Goal: Communication & Community: Answer question/provide support

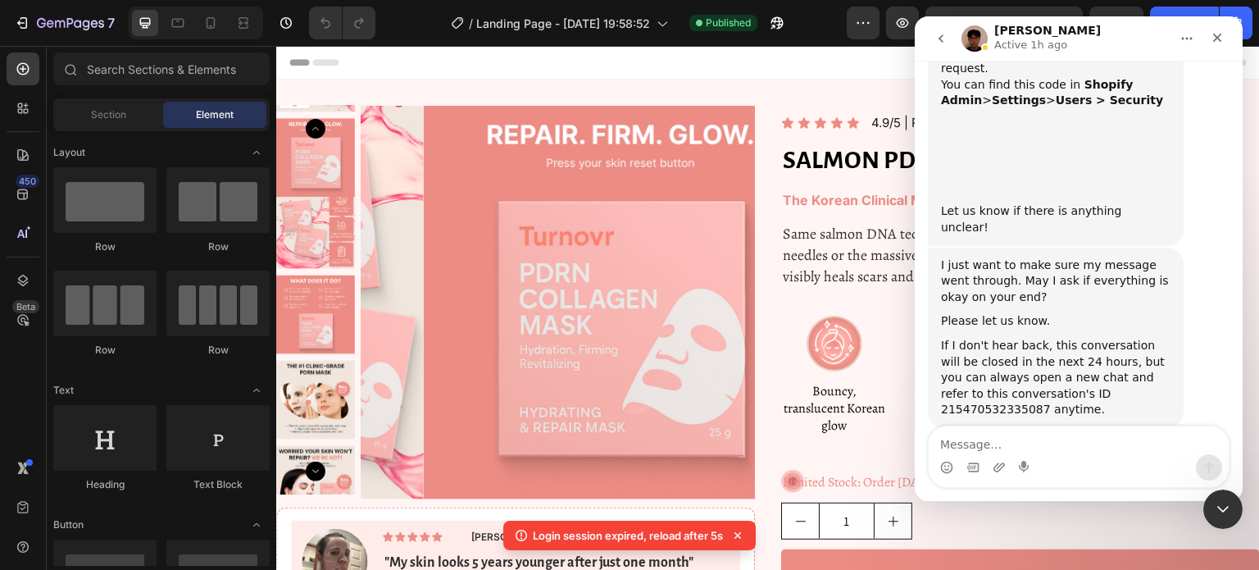
scroll to position [1498, 0]
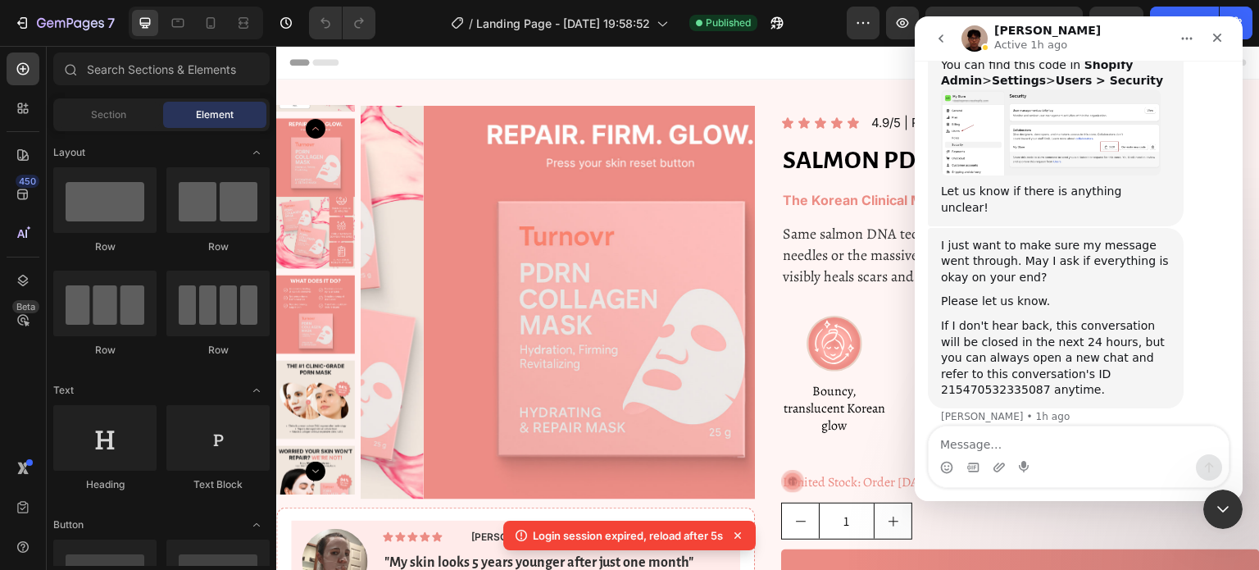
click at [971, 437] on textarea "Message…" at bounding box center [1079, 440] width 300 height 28
type textarea "7605"
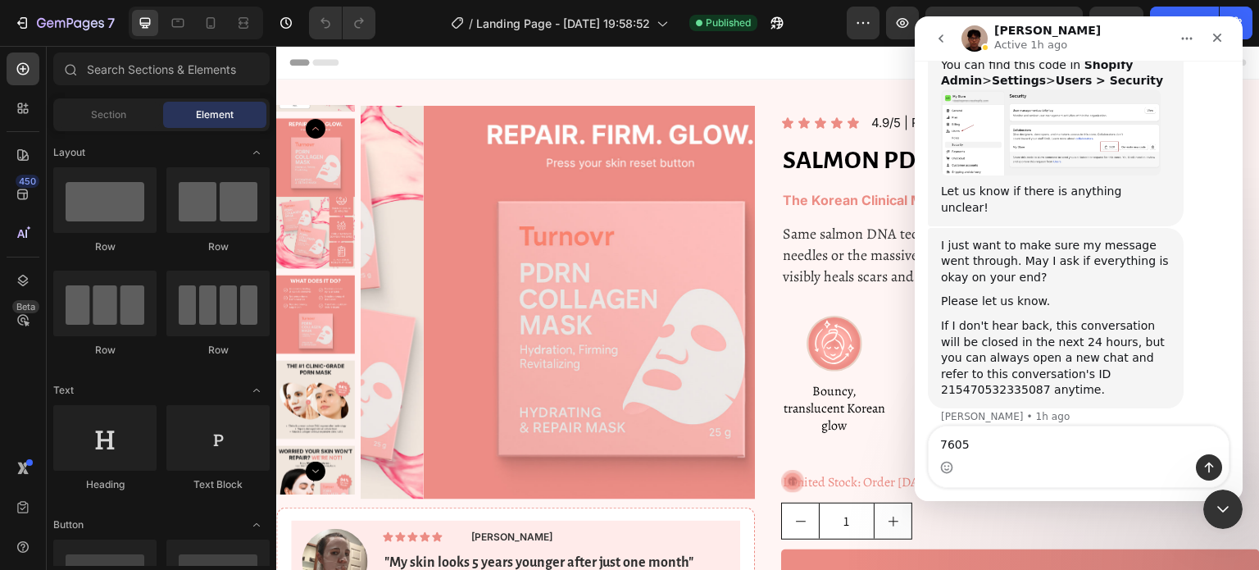
scroll to position [1514, 0]
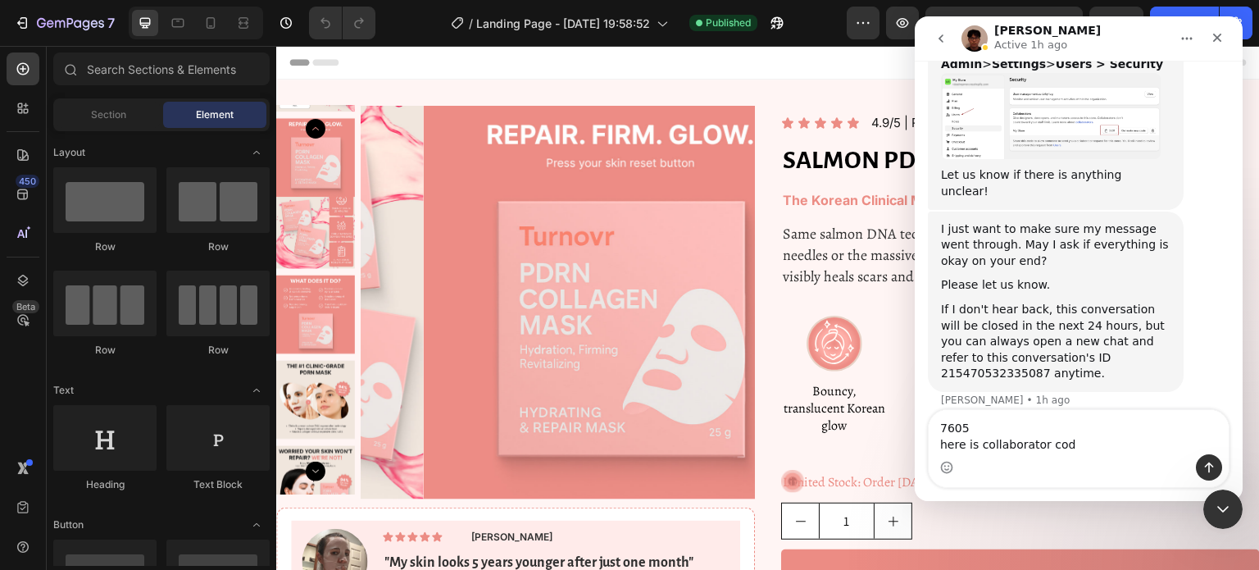
type textarea "7605 here is collaborator code"
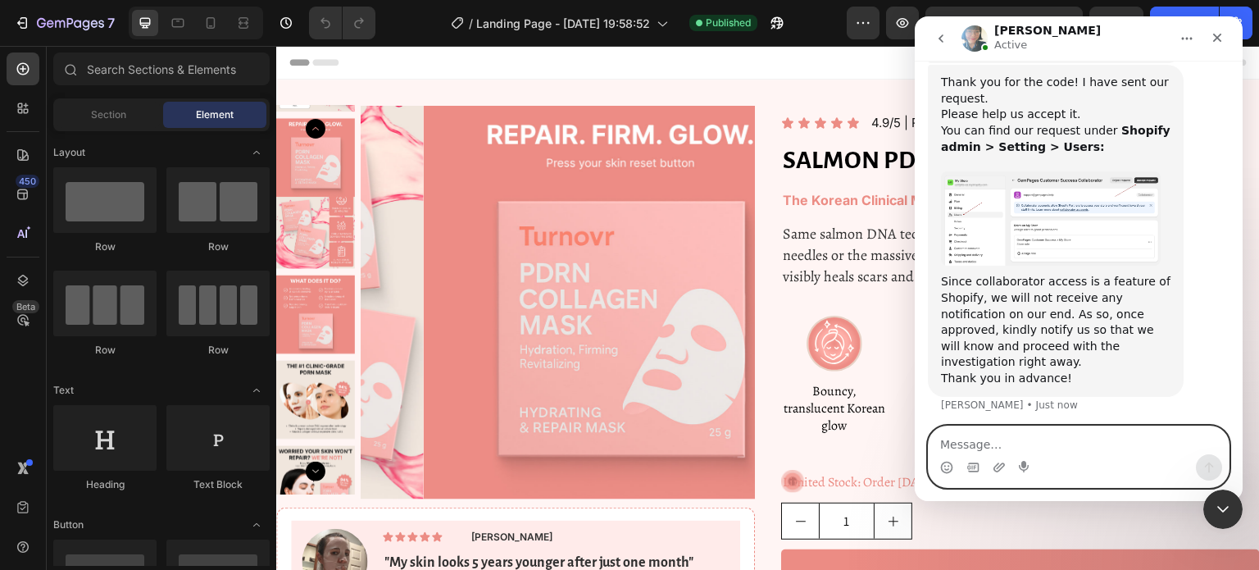
scroll to position [2039, 0]
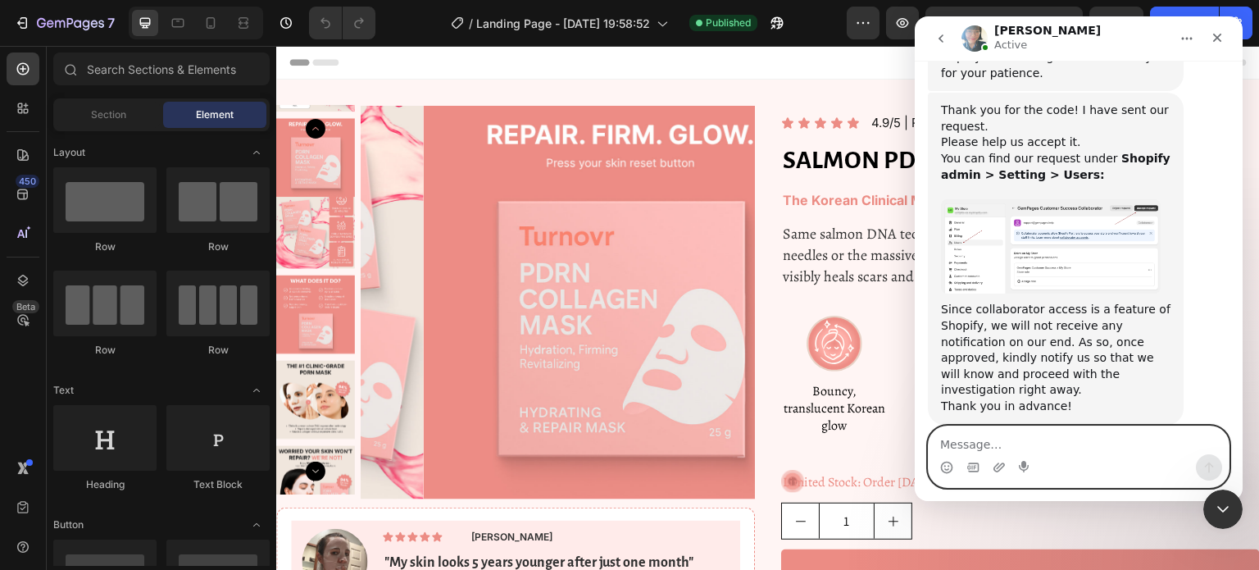
click at [1013, 443] on textarea "Message…" at bounding box center [1079, 440] width 300 height 28
type textarea "Accepted"
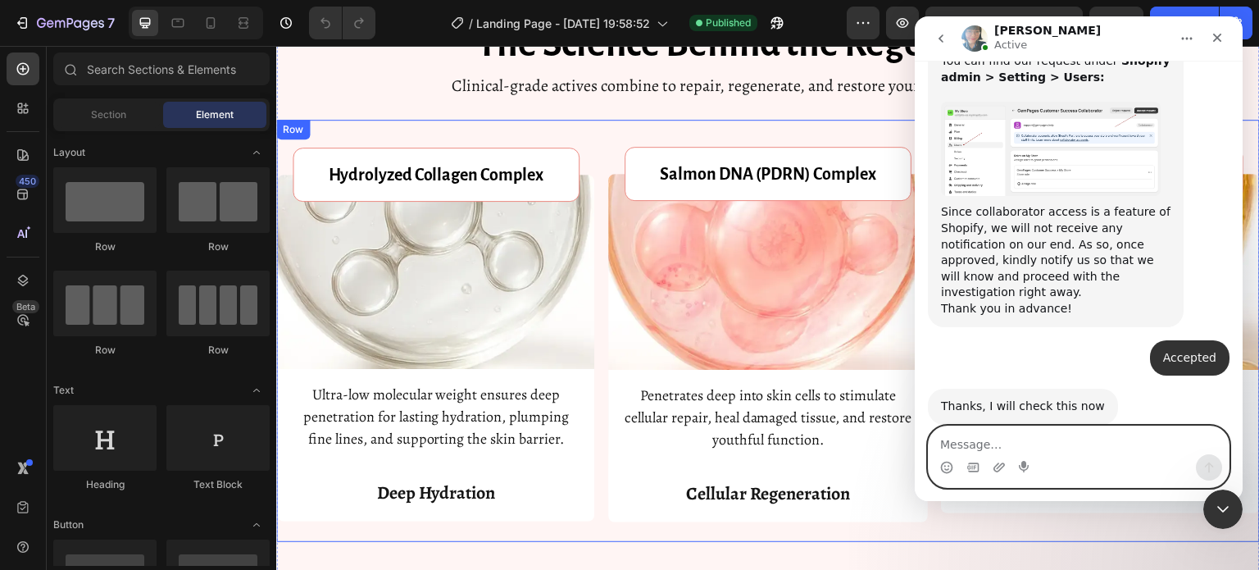
scroll to position [4927, 0]
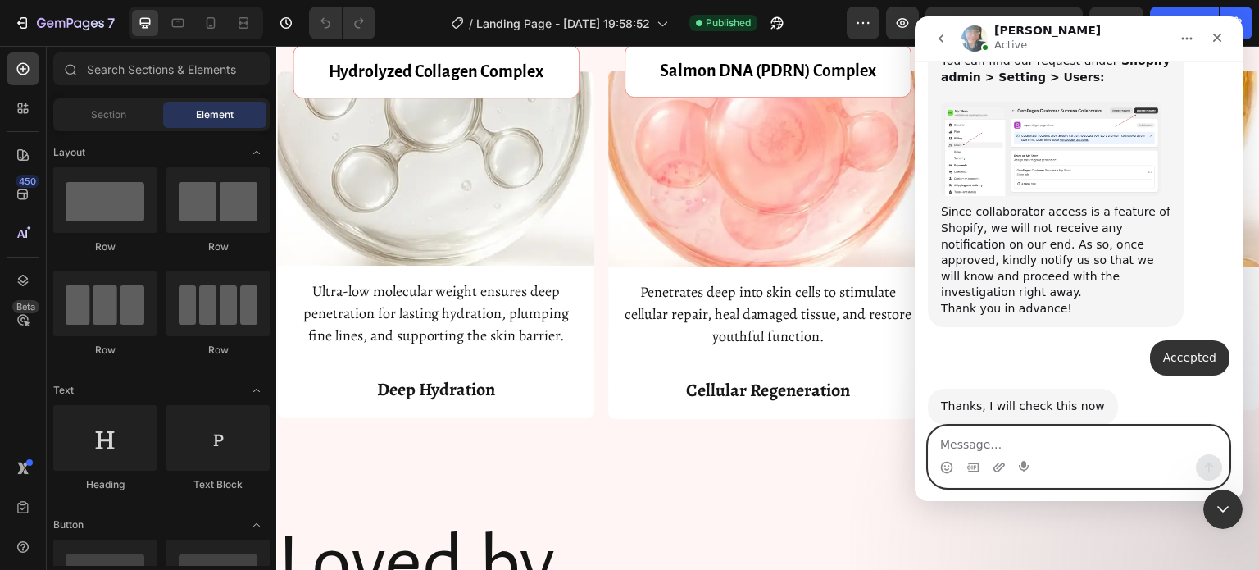
click at [1094, 444] on textarea "Message…" at bounding box center [1079, 440] width 300 height 28
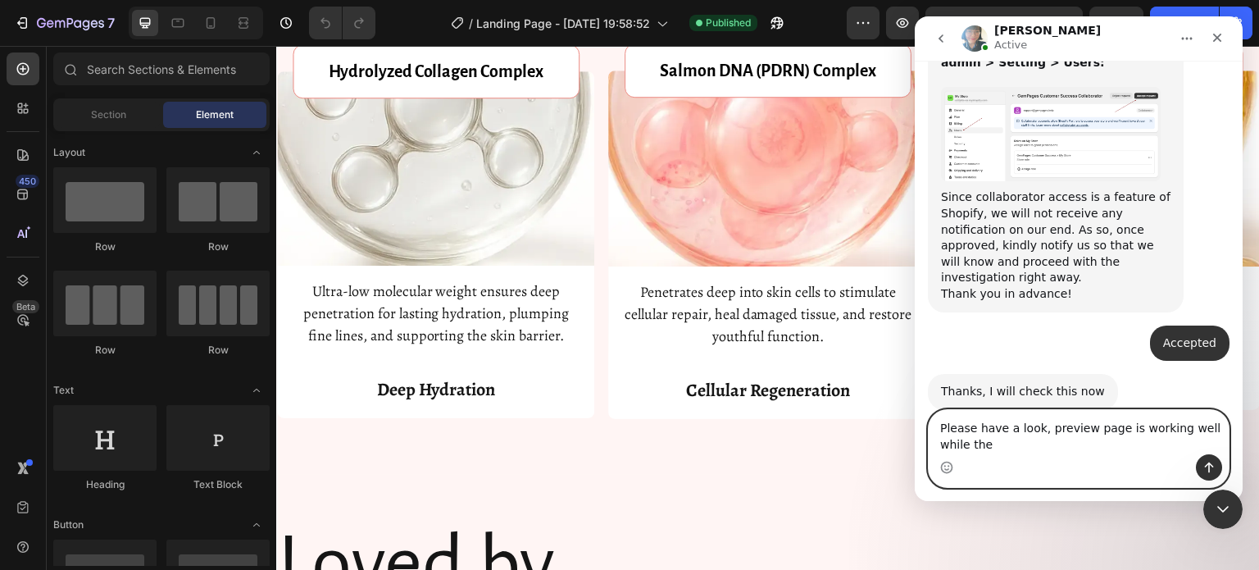
scroll to position [2153, 0]
type textarea "Please have a look, preview page is working well while there is an issue in liv…"
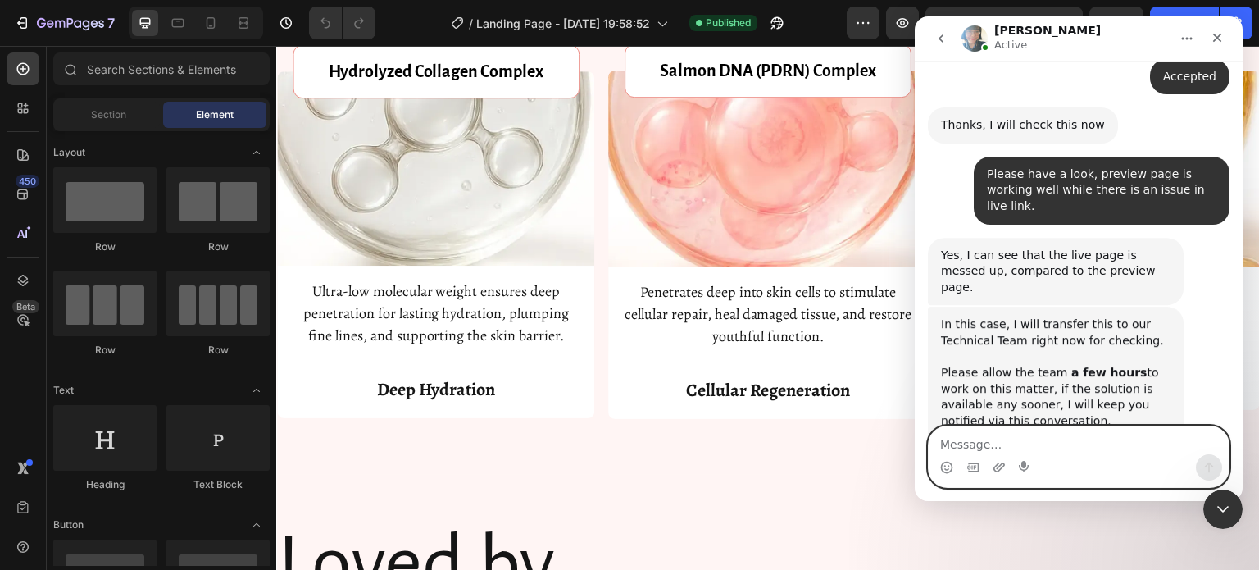
scroll to position [2432, 0]
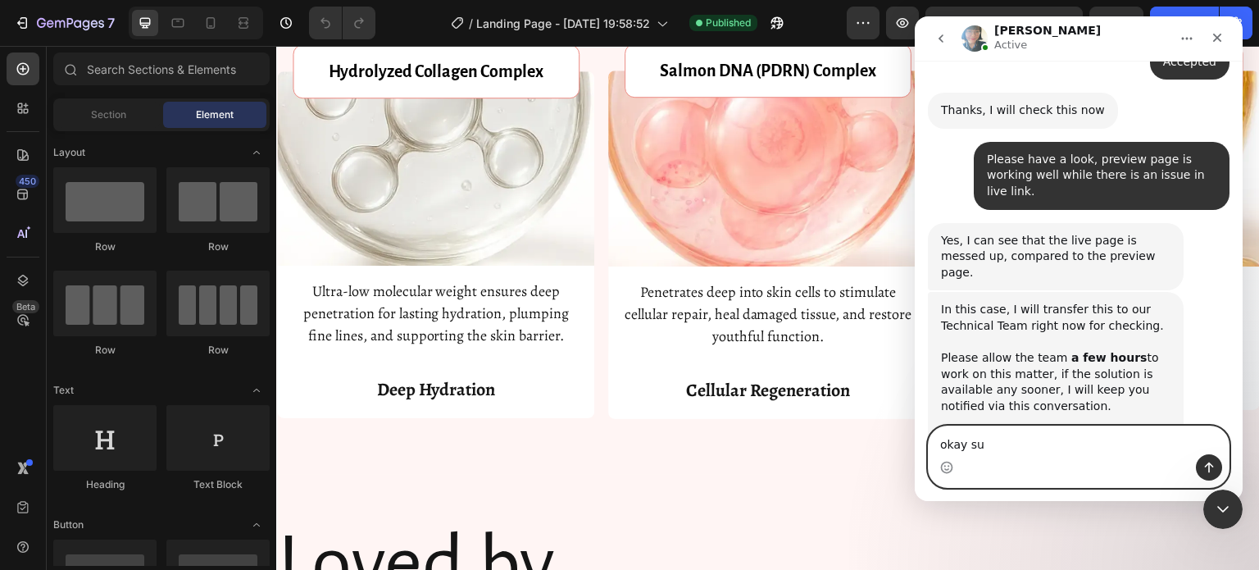
type textarea "okay sue"
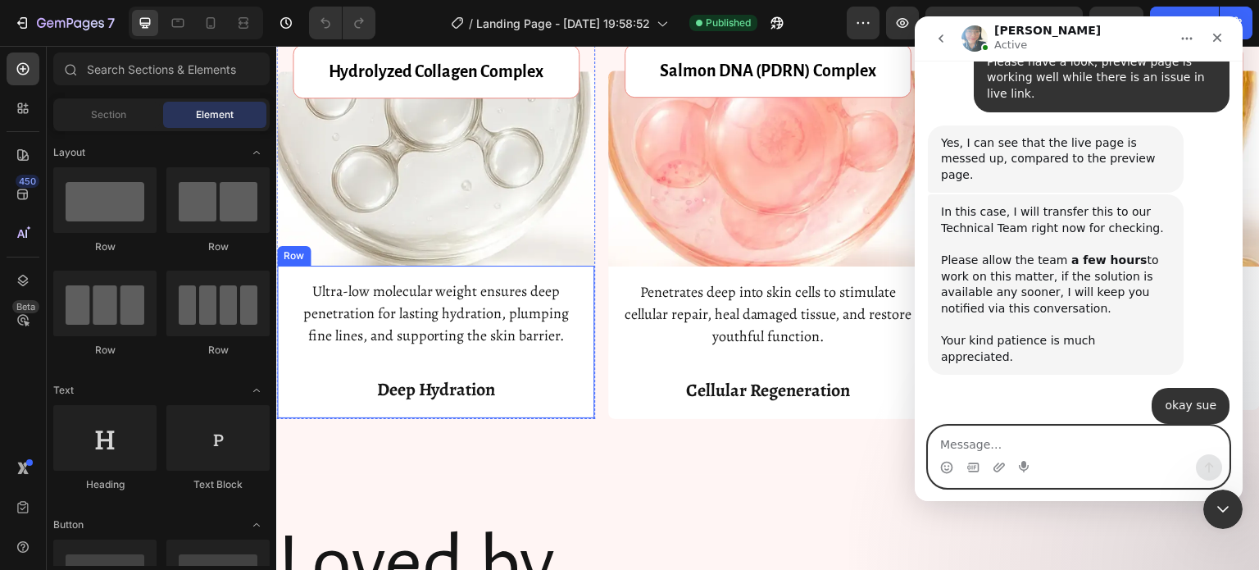
scroll to position [5024, 0]
